Goal: Task Accomplishment & Management: Manage account settings

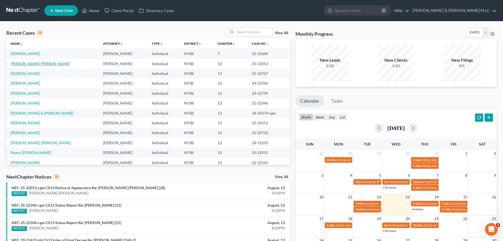
click at [44, 64] on link "[PERSON_NAME] [PERSON_NAME]" at bounding box center [40, 63] width 59 height 4
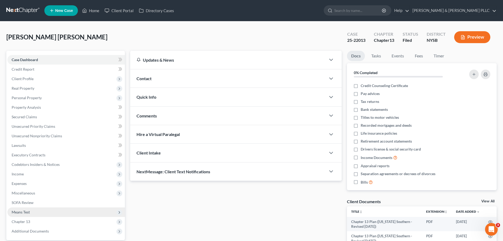
scroll to position [26, 0]
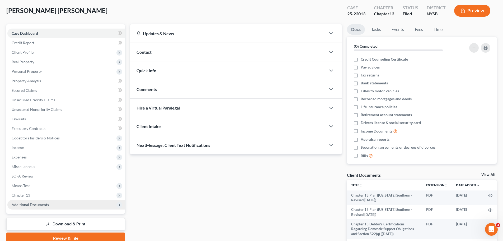
click at [32, 204] on span "Additional Documents" at bounding box center [30, 204] width 37 height 4
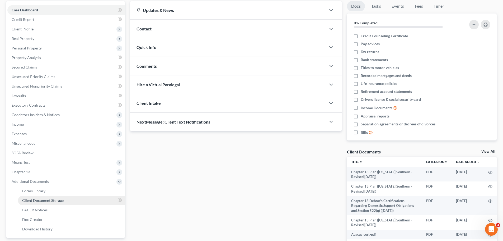
scroll to position [79, 0]
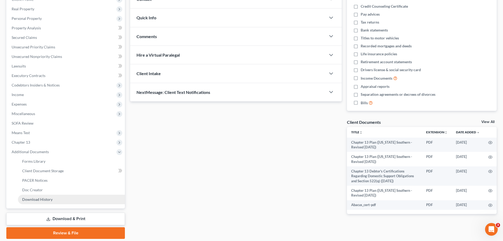
click at [41, 199] on span "Download History" at bounding box center [37, 199] width 30 height 4
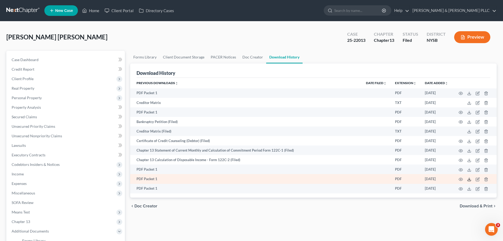
click at [469, 179] on line at bounding box center [469, 179] width 0 height 2
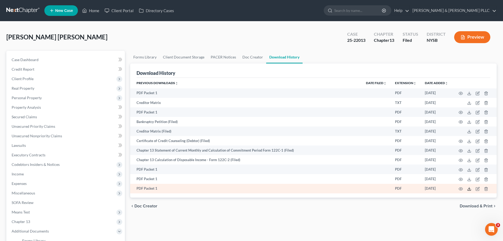
click at [469, 189] on polyline at bounding box center [470, 188] width 2 height 1
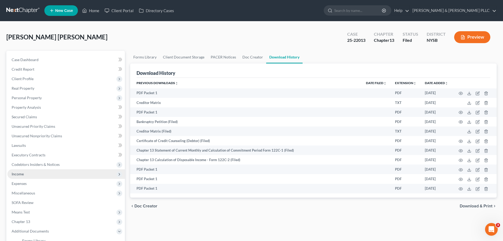
click at [16, 172] on span "Income" at bounding box center [18, 173] width 12 height 4
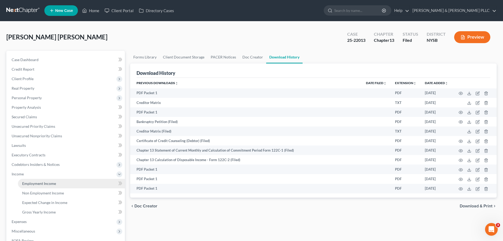
click at [33, 182] on span "Employment Income" at bounding box center [39, 183] width 34 height 4
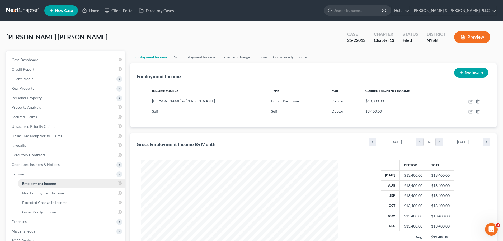
scroll to position [99, 208]
click at [43, 192] on span "Non Employment Income" at bounding box center [43, 192] width 42 height 4
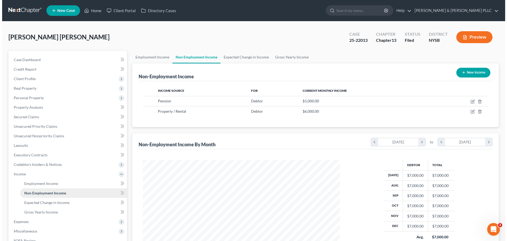
scroll to position [99, 208]
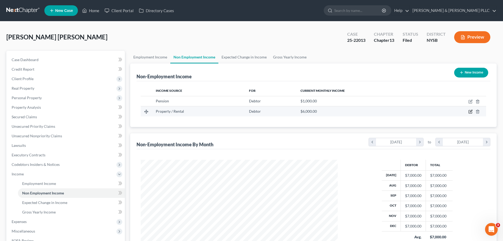
click at [471, 112] on icon "button" at bounding box center [471, 111] width 4 height 4
select select "9"
select select "0"
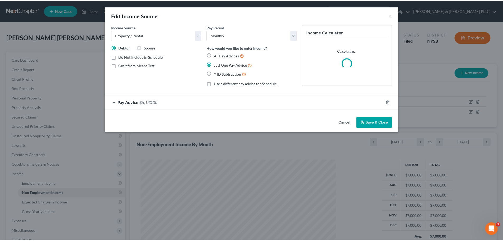
scroll to position [99, 210]
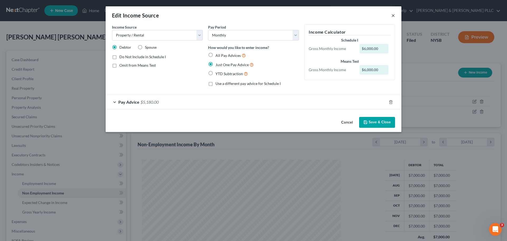
click at [394, 16] on button "×" at bounding box center [394, 15] width 4 height 6
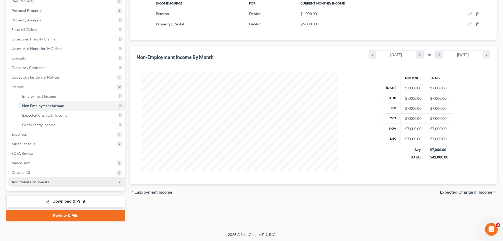
scroll to position [88, 0]
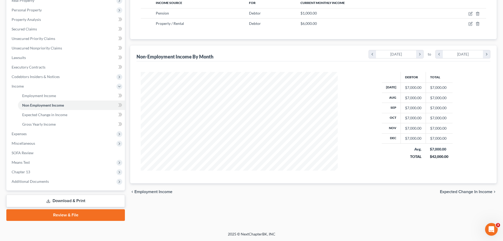
click at [95, 200] on link "Download & Print" at bounding box center [65, 200] width 119 height 12
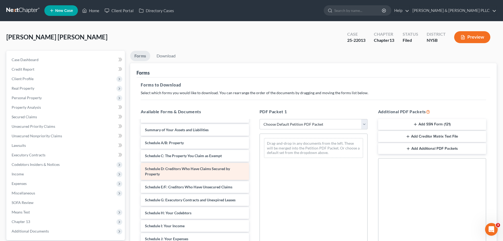
scroll to position [106, 0]
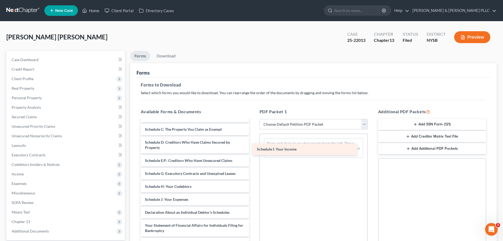
drag, startPoint x: 210, startPoint y: 220, endPoint x: 322, endPoint y: 148, distance: 132.8
click at [253, 148] on div "Schedule I: Your Income Chapter 13 Plan ([US_STATE] Southern - Revised [DATE]) …" at bounding box center [195, 167] width 117 height 305
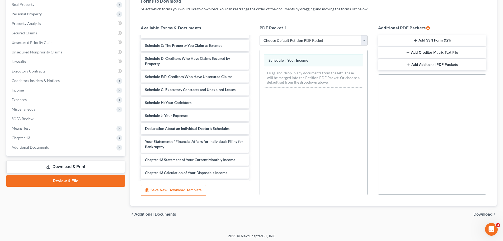
scroll to position [86, 0]
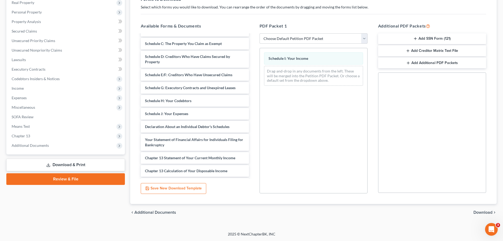
click at [482, 211] on span "Download" at bounding box center [483, 212] width 19 height 4
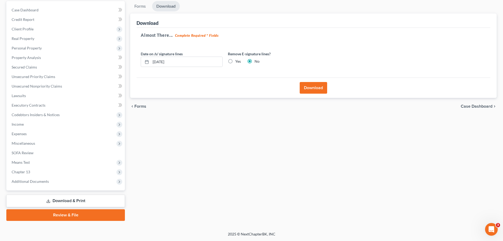
scroll to position [50, 0]
click at [312, 86] on button "Download" at bounding box center [313, 88] width 27 height 12
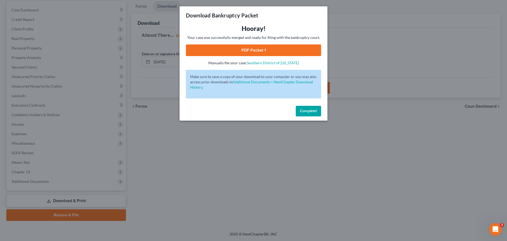
click at [306, 110] on span "Complete!" at bounding box center [308, 111] width 17 height 4
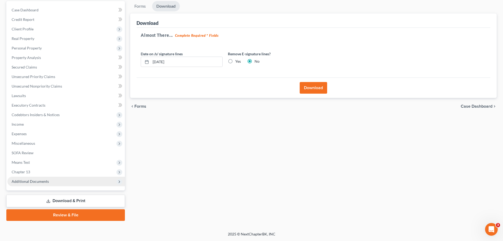
click at [33, 181] on span "Additional Documents" at bounding box center [30, 181] width 37 height 4
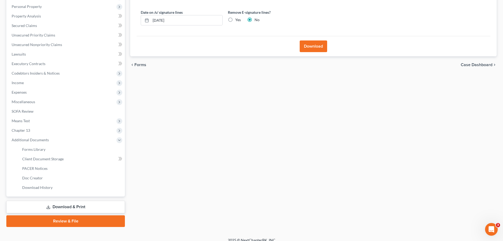
scroll to position [97, 0]
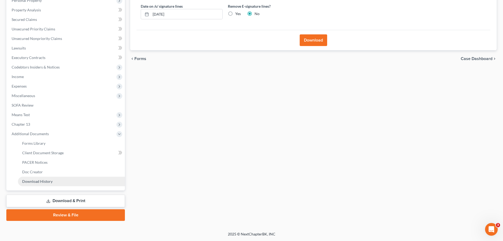
click at [47, 181] on span "Download History" at bounding box center [37, 181] width 30 height 4
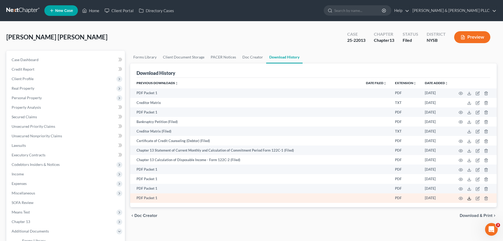
click at [471, 198] on icon at bounding box center [469, 198] width 4 height 4
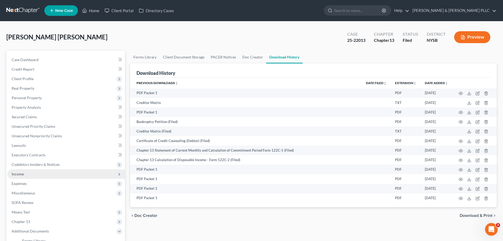
click at [24, 174] on span "Income" at bounding box center [66, 174] width 118 height 10
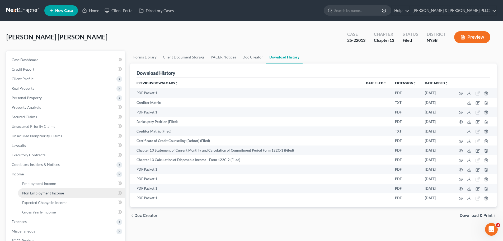
click at [33, 191] on span "Non Employment Income" at bounding box center [43, 192] width 42 height 4
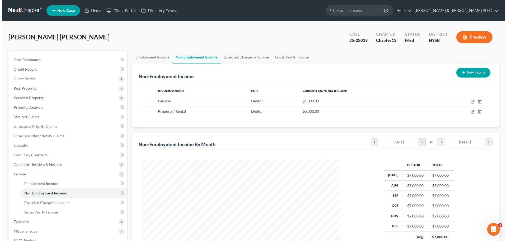
scroll to position [99, 208]
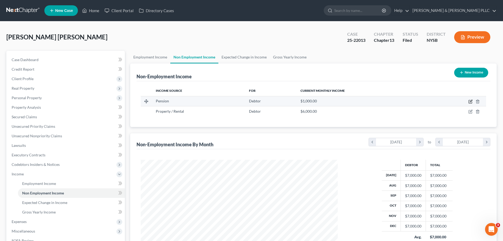
click at [471, 101] on icon "button" at bounding box center [471, 101] width 4 height 4
select select "2"
select select "0"
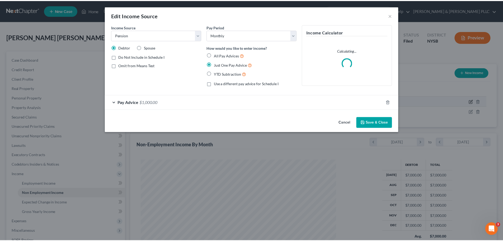
scroll to position [99, 210]
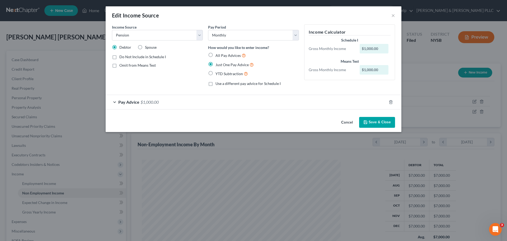
click at [379, 123] on button "Save & Close" at bounding box center [377, 122] width 36 height 11
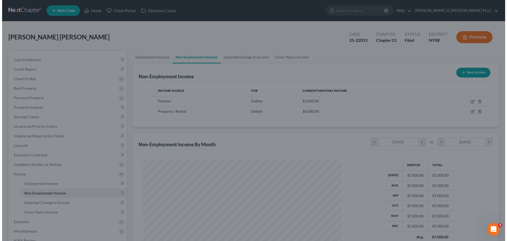
scroll to position [264093, 263984]
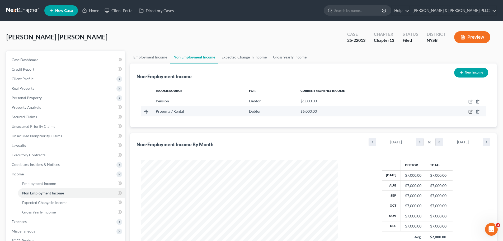
click at [471, 112] on icon "button" at bounding box center [471, 111] width 4 height 4
select select "9"
select select "0"
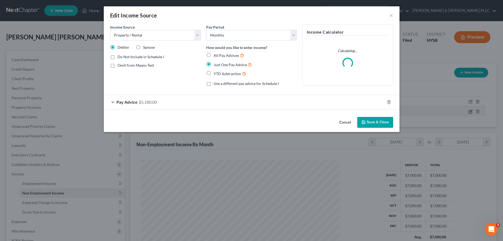
scroll to position [99, 210]
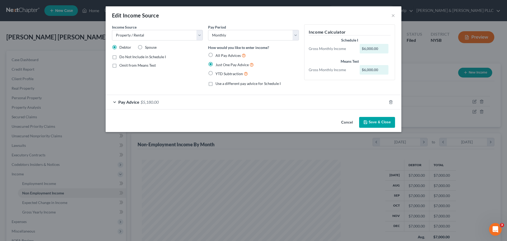
click at [155, 101] on span "$5,180.00" at bounding box center [150, 101] width 18 height 5
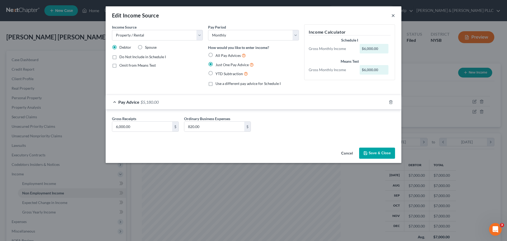
click at [394, 16] on button "×" at bounding box center [394, 15] width 4 height 6
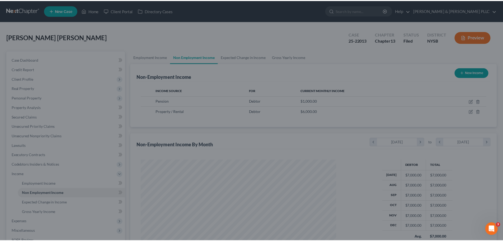
scroll to position [264093, 263984]
